Goal: Information Seeking & Learning: Learn about a topic

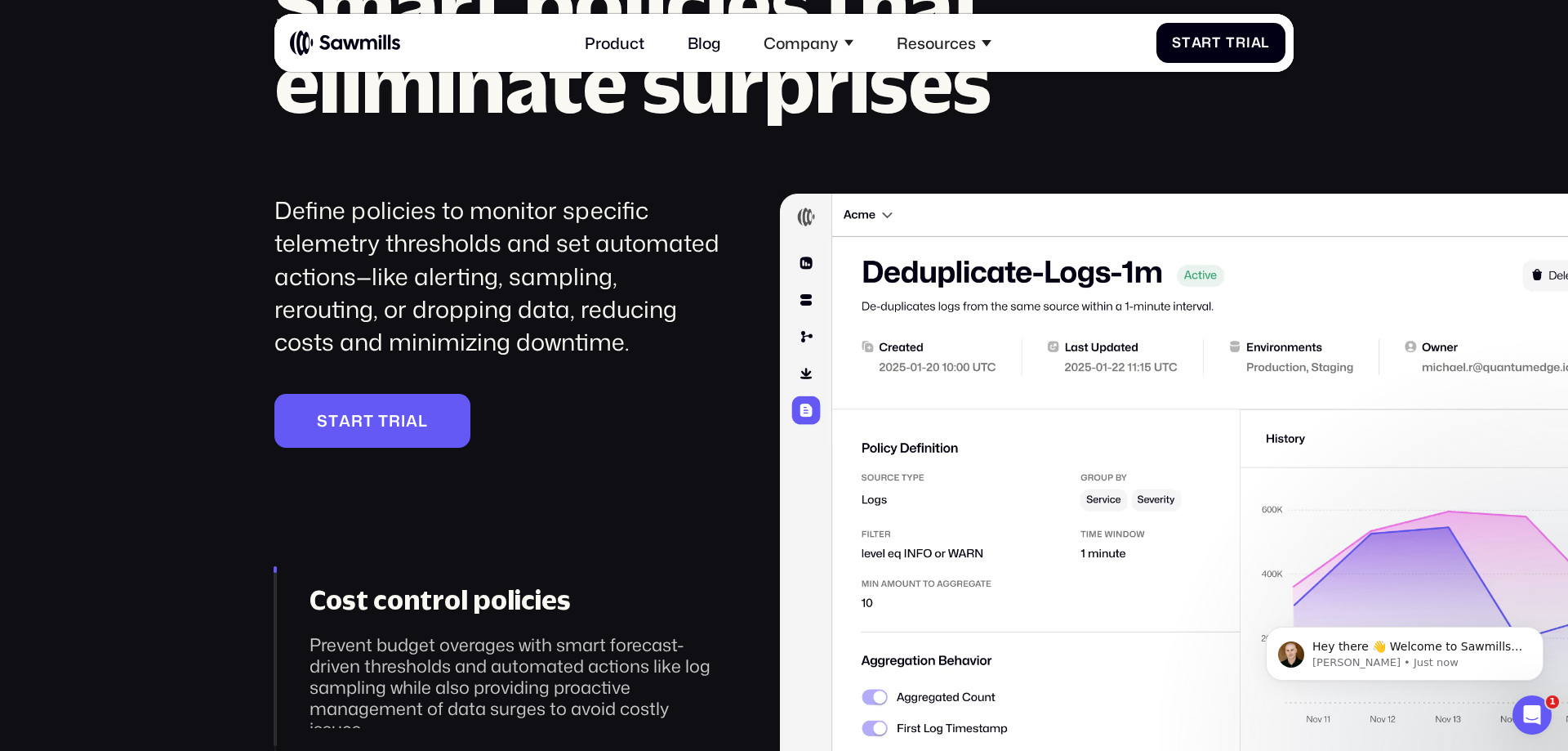
scroll to position [2774, 0]
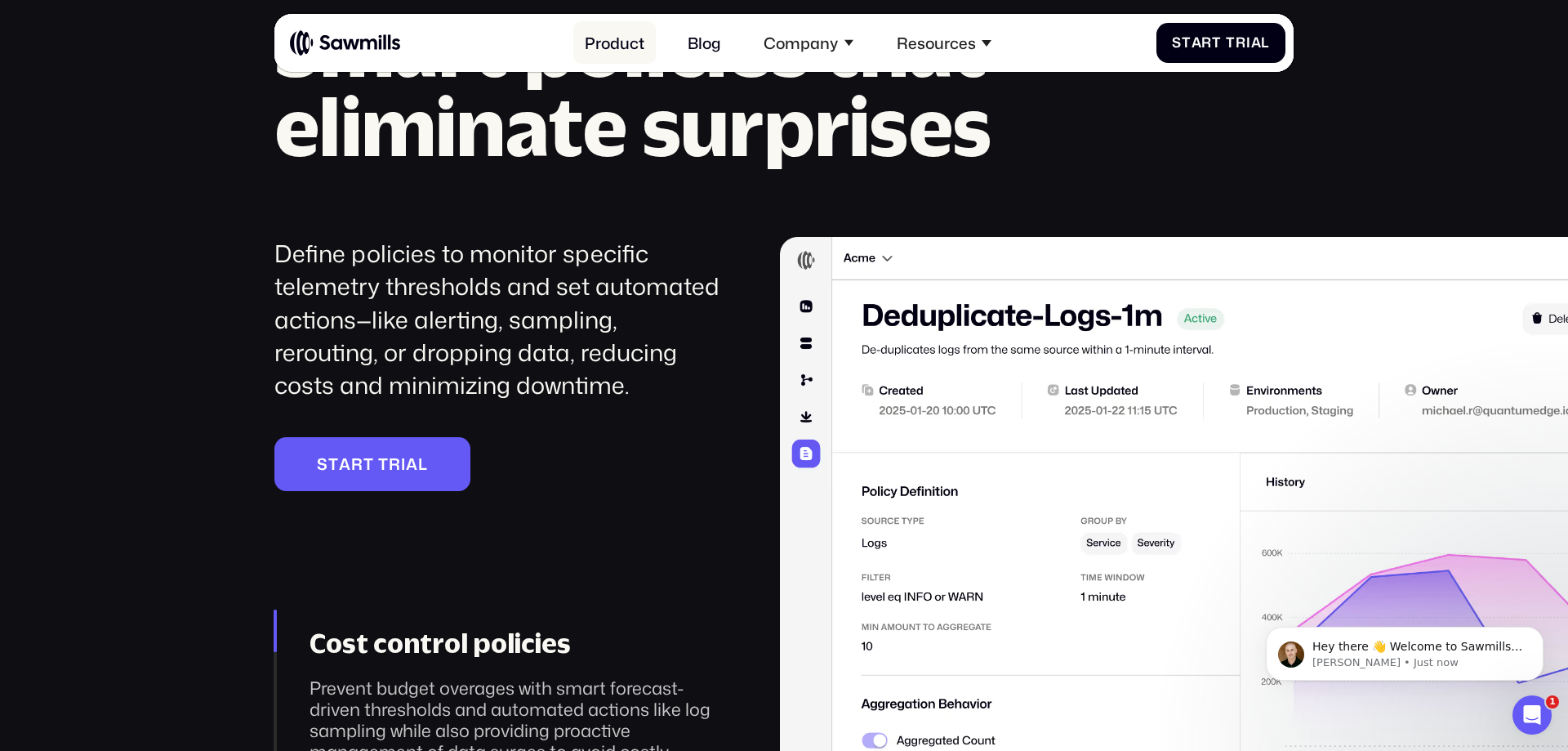
click at [587, 41] on link "Product" at bounding box center [614, 42] width 83 height 42
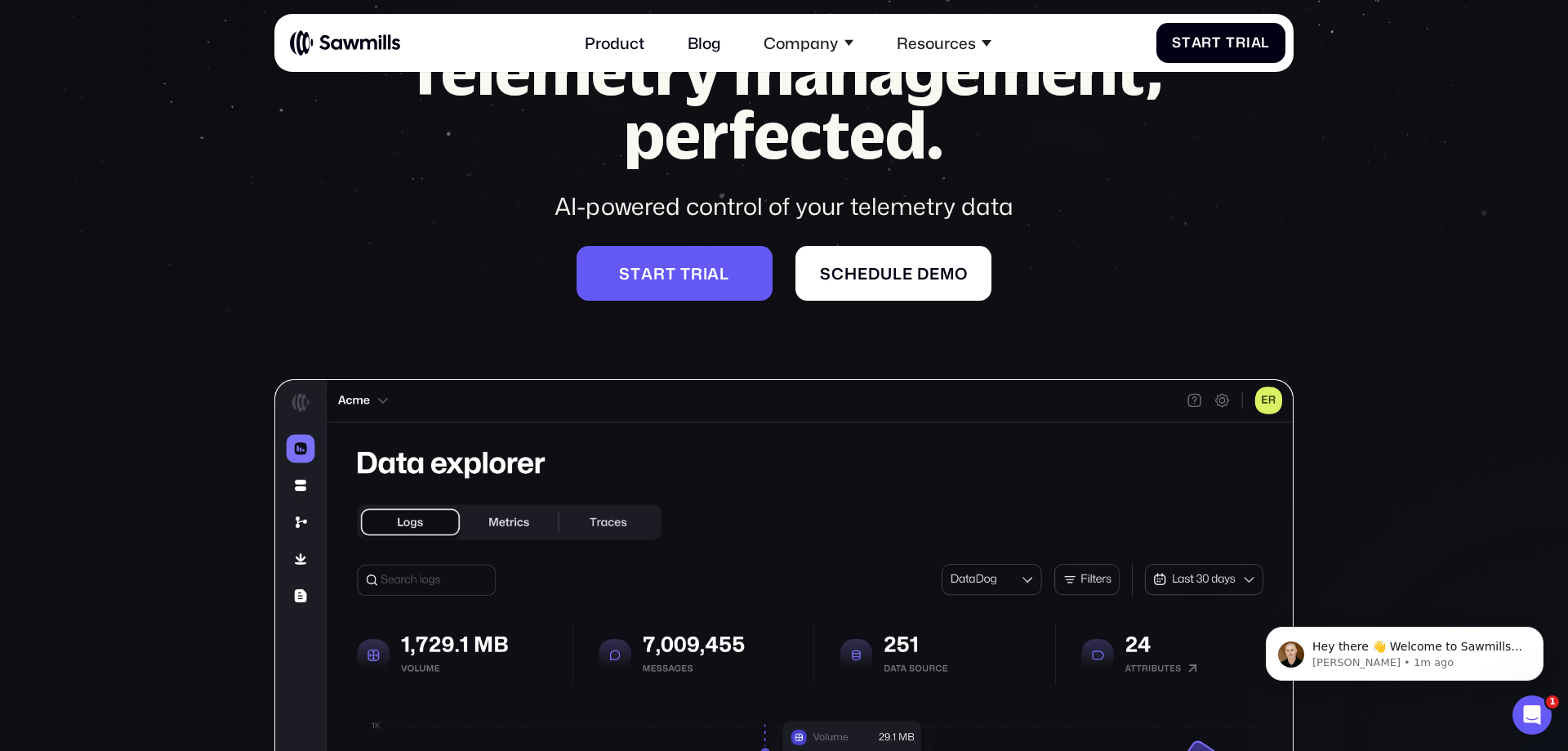
scroll to position [163, 0]
